Goal: Information Seeking & Learning: Learn about a topic

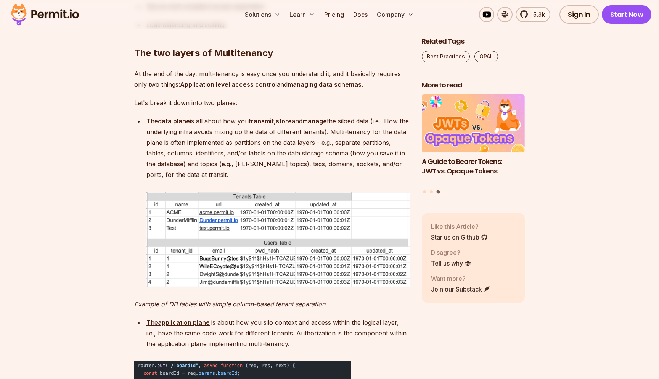
scroll to position [671, 0]
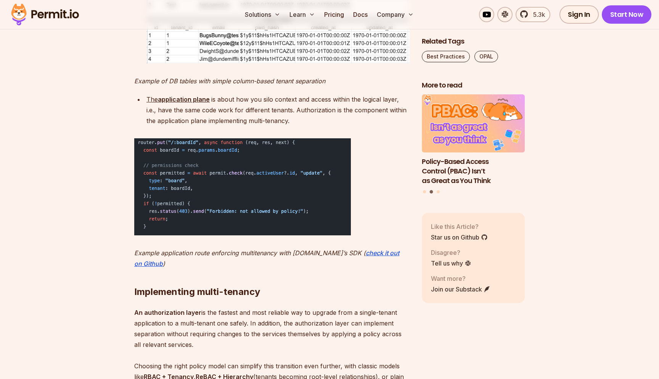
scroll to position [893, 0]
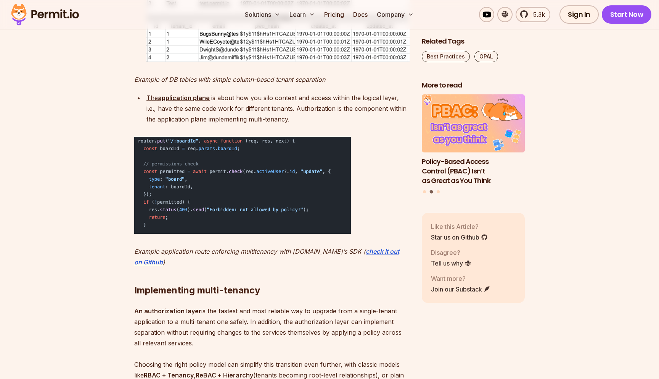
drag, startPoint x: 289, startPoint y: 107, endPoint x: 319, endPoint y: 161, distance: 61.8
click at [319, 161] on div "Cloud-based SaaS solutions, as well as most other solutions, need multi-tenancy…" at bounding box center [272, 271] width 276 height 1347
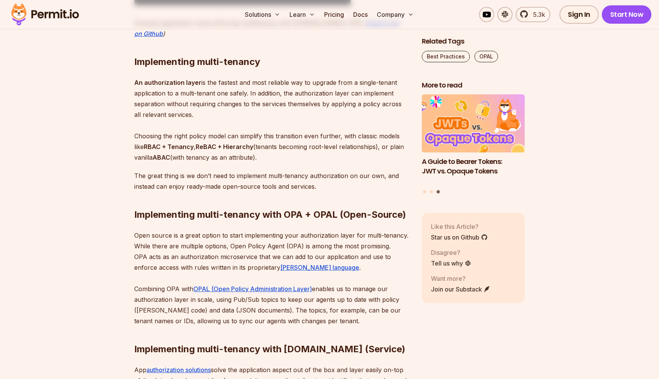
scroll to position [1123, 0]
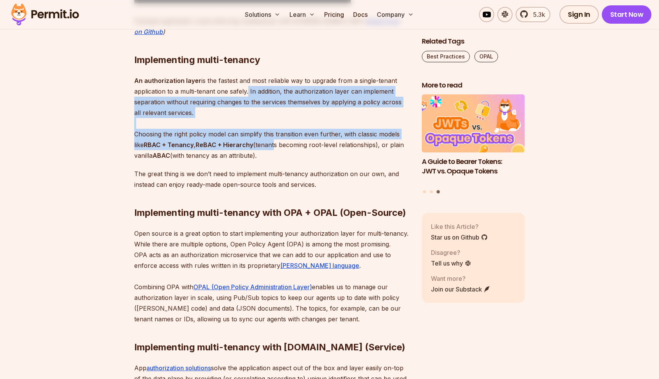
drag, startPoint x: 248, startPoint y: 81, endPoint x: 274, endPoint y: 131, distance: 56.8
click at [274, 131] on p "An authorization layer is the fastest and most reliable way to upgrade from a s…" at bounding box center [272, 117] width 276 height 85
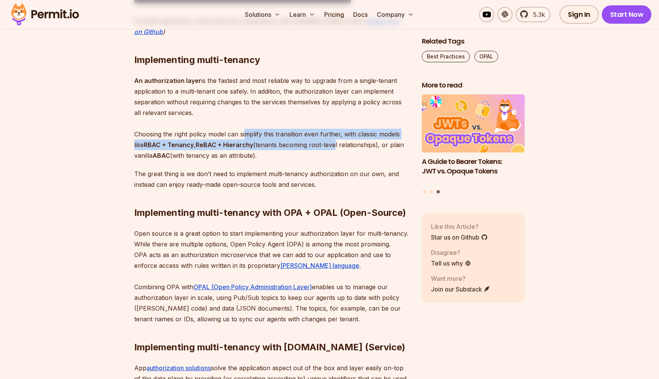
drag, startPoint x: 245, startPoint y: 119, endPoint x: 334, endPoint y: 133, distance: 90.7
click at [334, 133] on p "An authorization layer is the fastest and most reliable way to upgrade from a s…" at bounding box center [272, 117] width 276 height 85
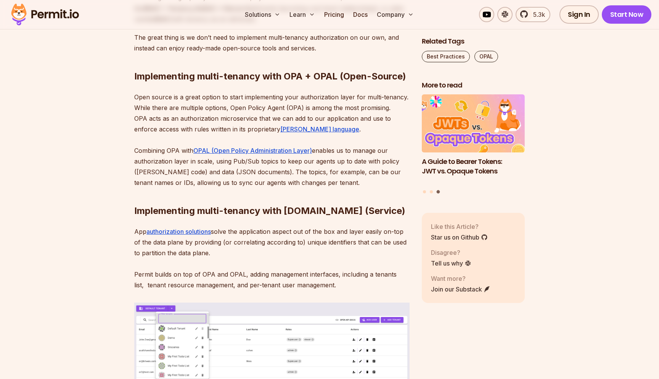
scroll to position [1605, 0]
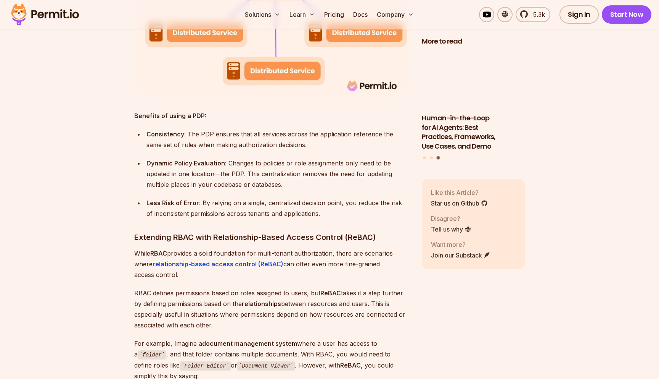
scroll to position [2782, 0]
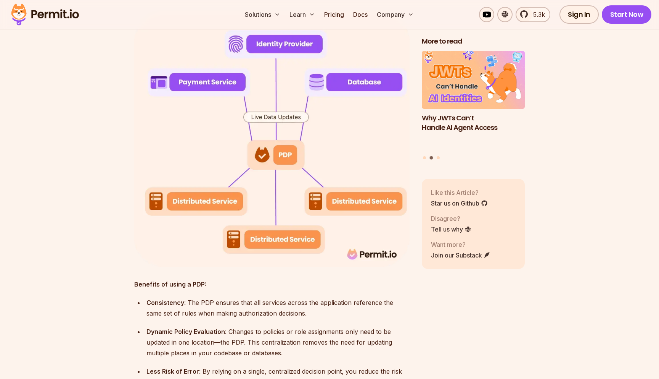
click at [454, 6] on div "5.3k Sign In Start Now" at bounding box center [544, 14] width 215 height 18
